Goal: Find specific page/section: Find specific page/section

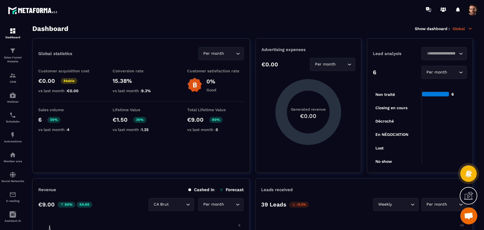
click at [436, 57] on div "Loading..." at bounding box center [443, 53] width 45 height 13
type input "*"
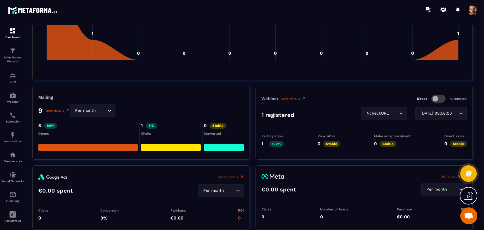
scroll to position [623, 0]
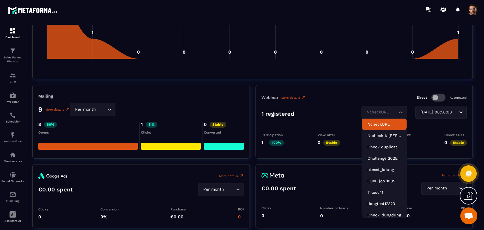
click at [379, 109] on div "NcheckURL Loading..." at bounding box center [384, 112] width 45 height 13
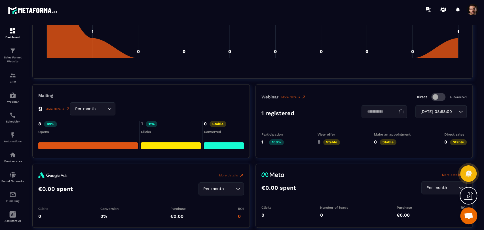
scroll to position [0, 0]
type input "*"
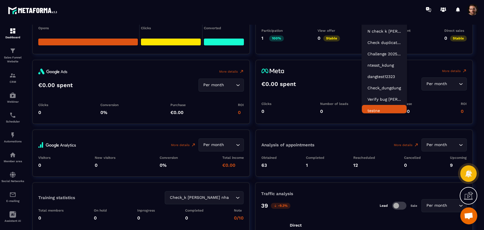
scroll to position [3, 0]
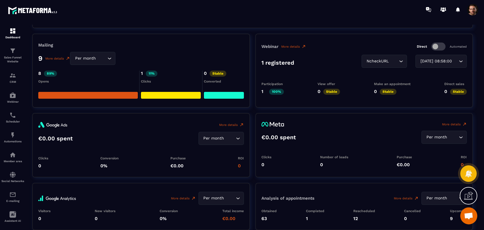
click at [252, 42] on div "Mailing 9 More details Per month Loading... 8 89% Opens 1 11% Clicks 0 Stable C…" at bounding box center [252, 71] width 440 height 74
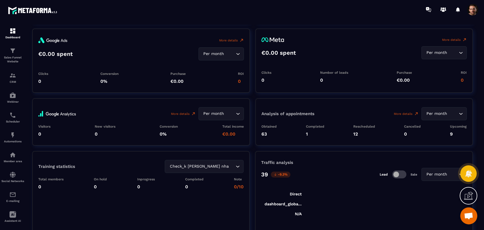
scroll to position [792, 0]
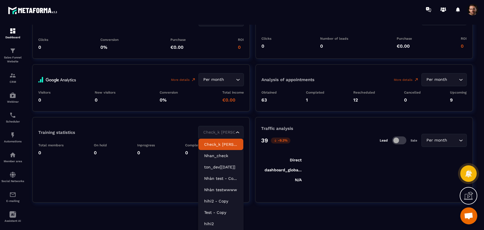
click at [222, 134] on div "Check_k [PERSON_NAME] nha" at bounding box center [217, 132] width 33 height 6
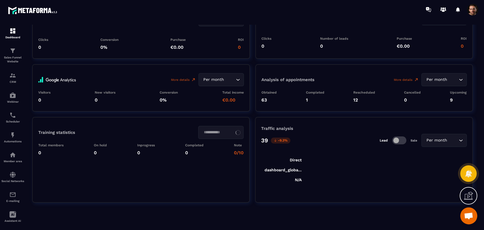
scroll to position [0, 0]
type input "*"
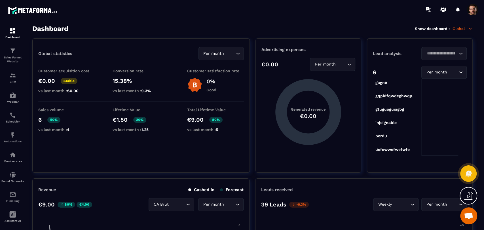
click at [459, 28] on p "Global" at bounding box center [463, 28] width 20 height 5
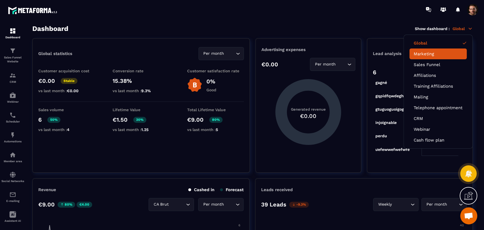
click at [422, 56] on link "Marketing" at bounding box center [438, 53] width 49 height 5
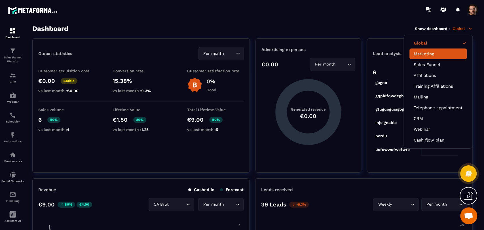
click at [422, 56] on link "Marketing" at bounding box center [438, 53] width 49 height 5
